Goal: Find specific fact: Find specific fact

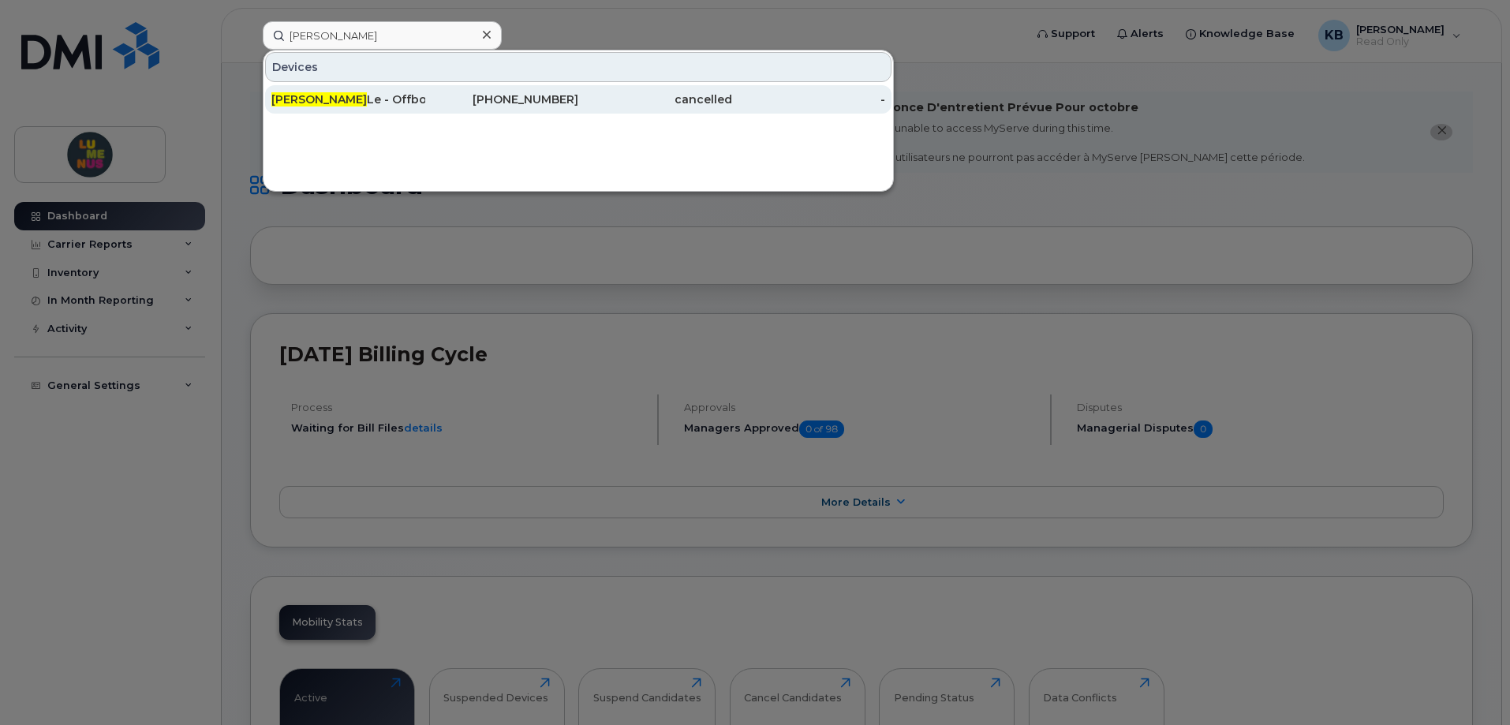
type input "[PERSON_NAME]"
click at [383, 99] on div "[PERSON_NAME] - Offboarded. SR2503-0039" at bounding box center [348, 99] width 154 height 16
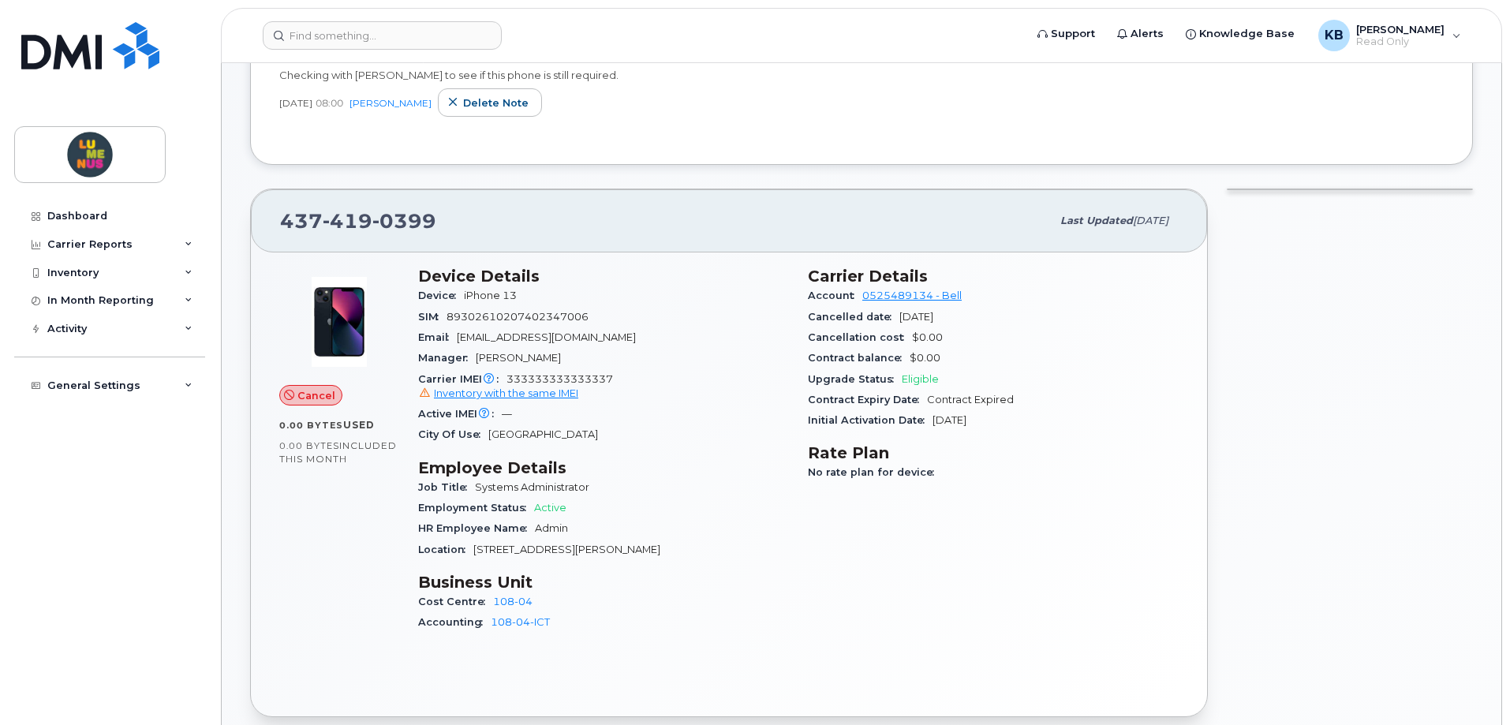
scroll to position [473, 0]
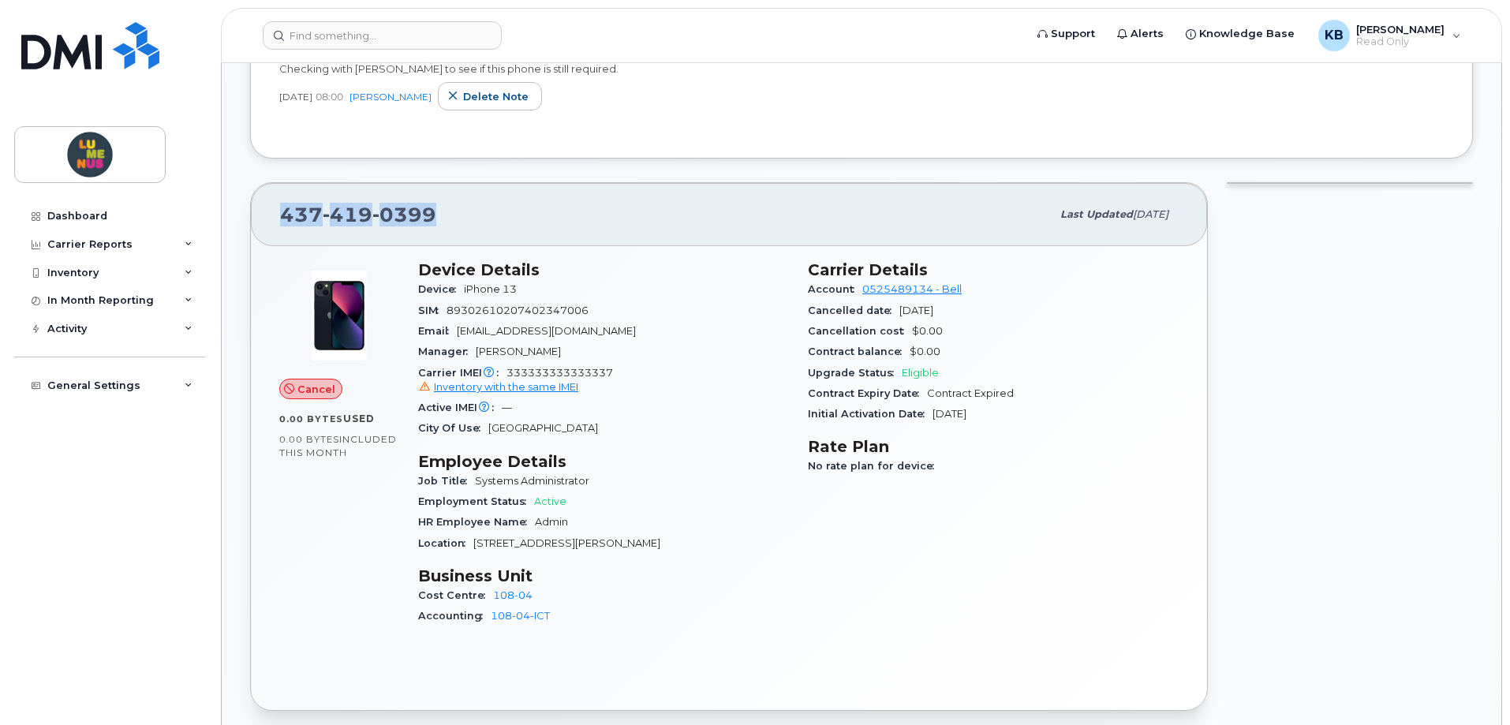
drag, startPoint x: 454, startPoint y: 215, endPoint x: 271, endPoint y: 218, distance: 182.2
click at [271, 218] on div "[PHONE_NUMBER] Last updated [DATE]" at bounding box center [729, 214] width 956 height 63
copy span "[PHONE_NUMBER]"
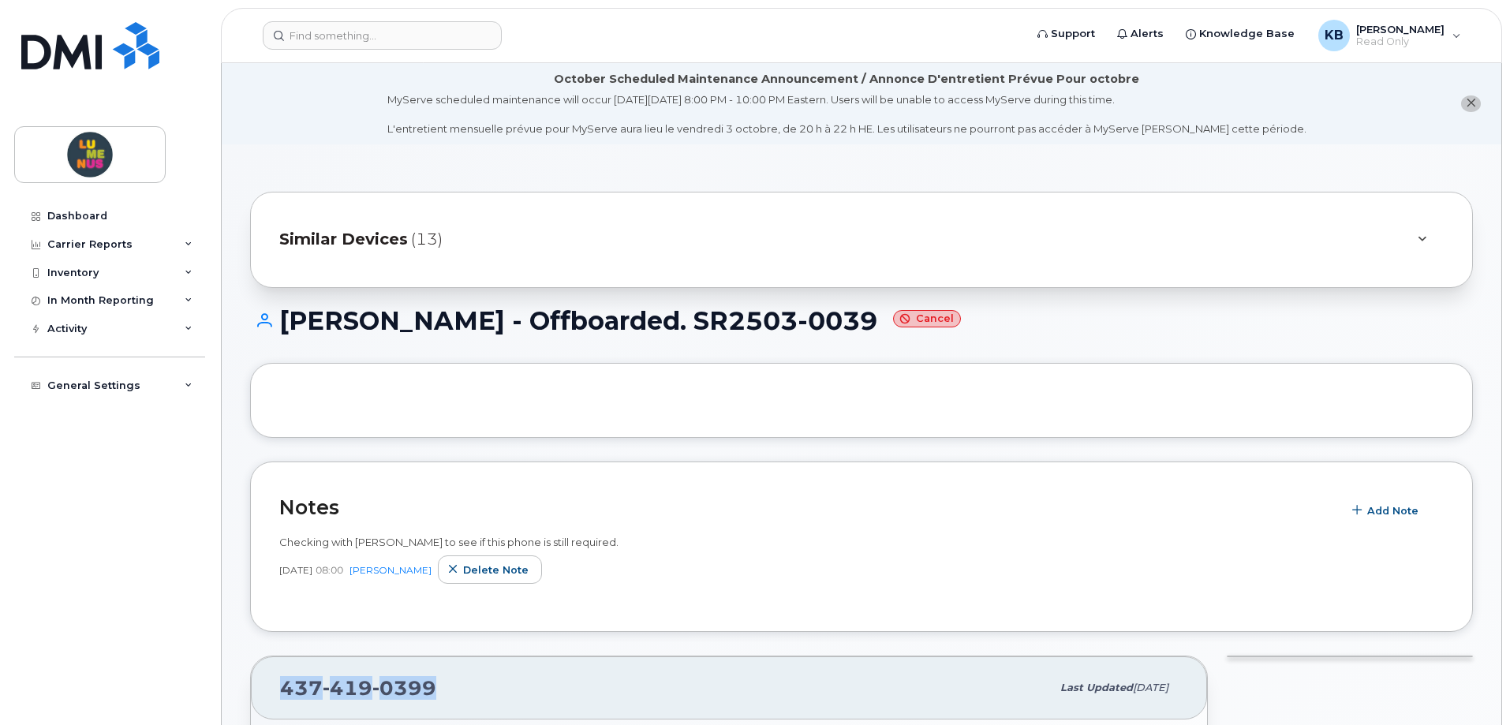
drag, startPoint x: 438, startPoint y: 690, endPoint x: 274, endPoint y: 683, distance: 164.2
click at [274, 683] on div "[PHONE_NUMBER] Last updated [DATE]" at bounding box center [729, 687] width 956 height 63
copy span "[PHONE_NUMBER]"
